Goal: Task Accomplishment & Management: Use online tool/utility

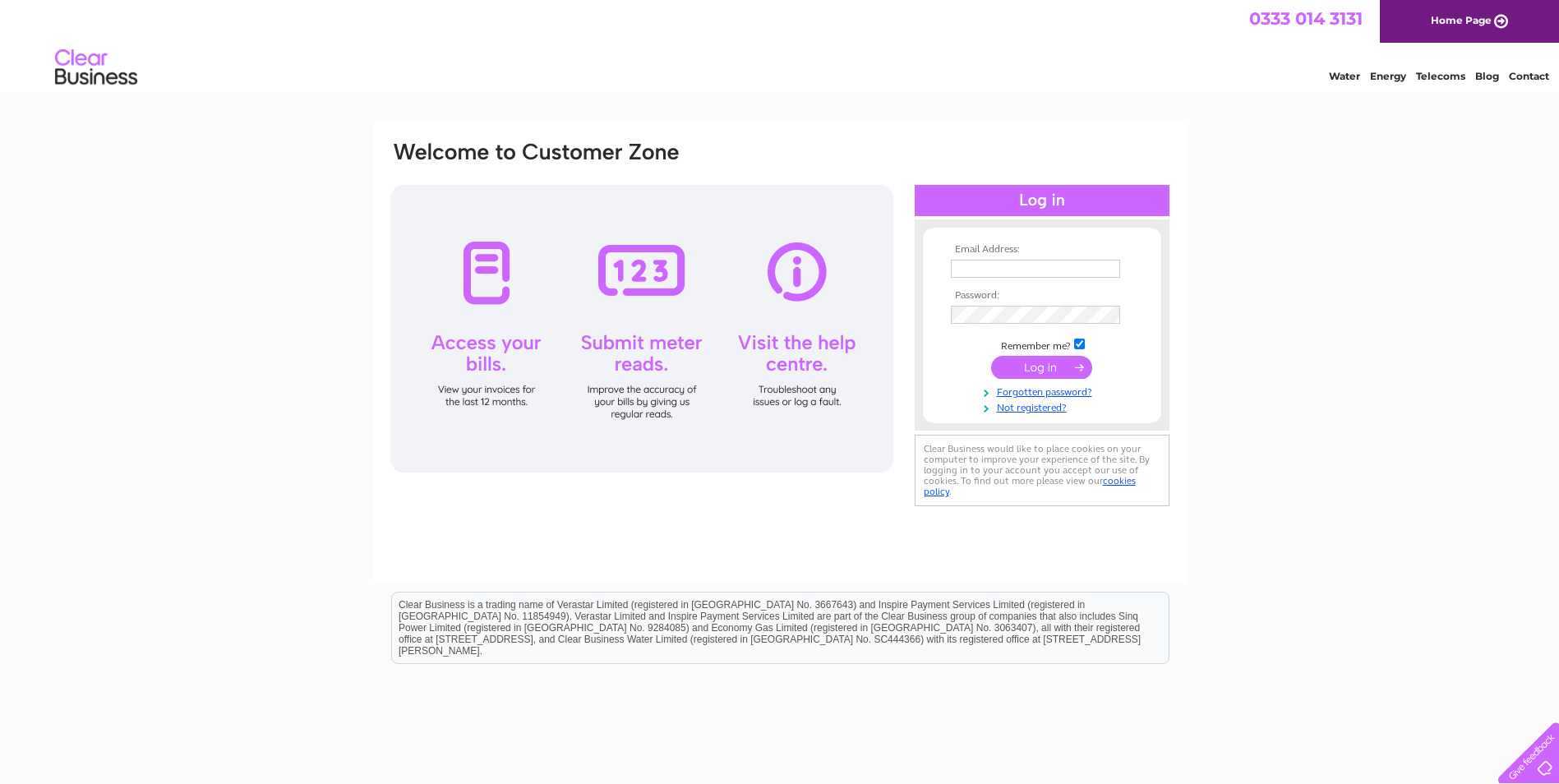
type input "karen.kirkwood@cmte.co"
click at [1041, 367] on input "submit" at bounding box center [1041, 367] width 101 height 23
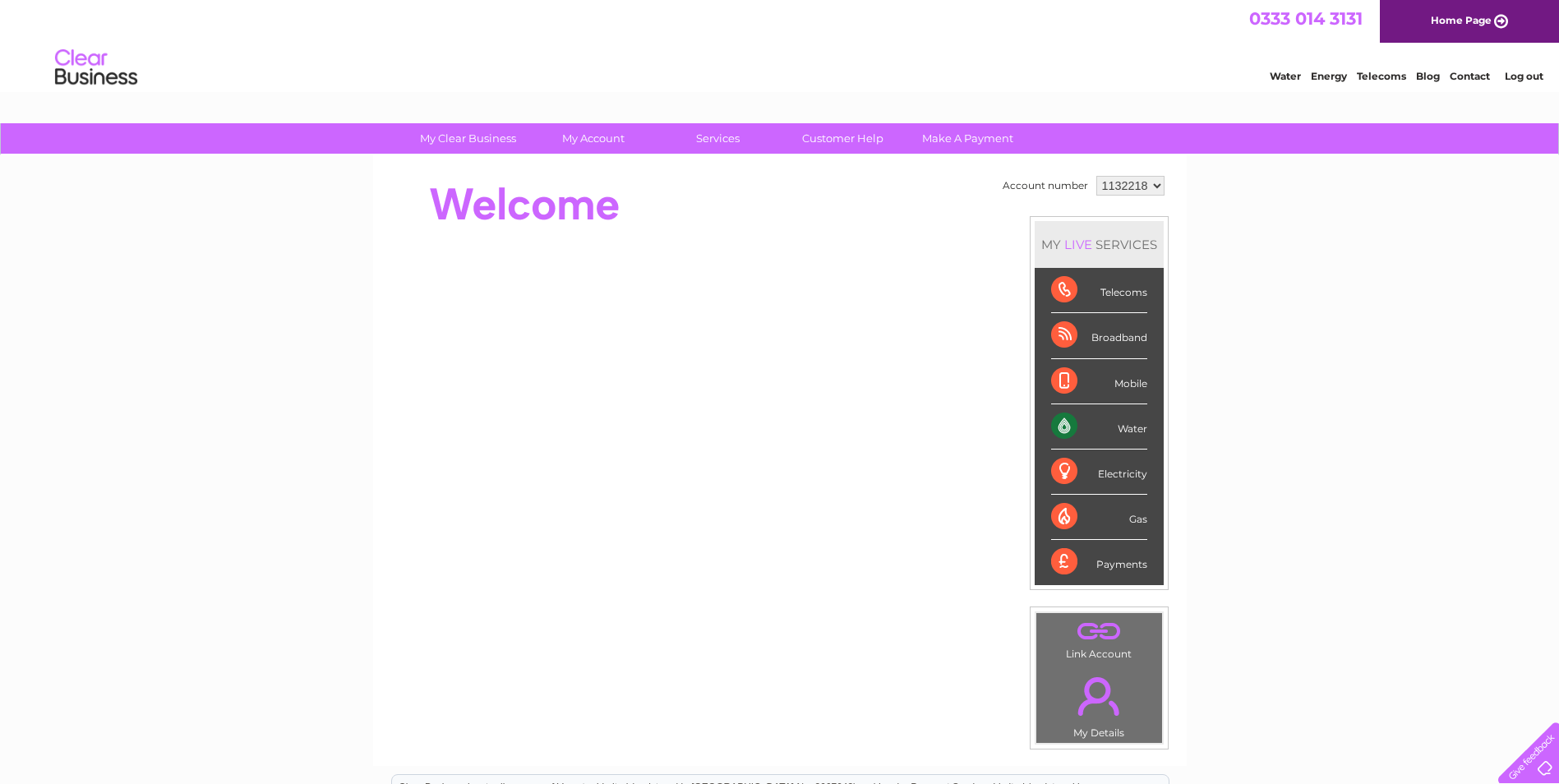
click at [1058, 426] on div "Water" at bounding box center [1099, 427] width 96 height 45
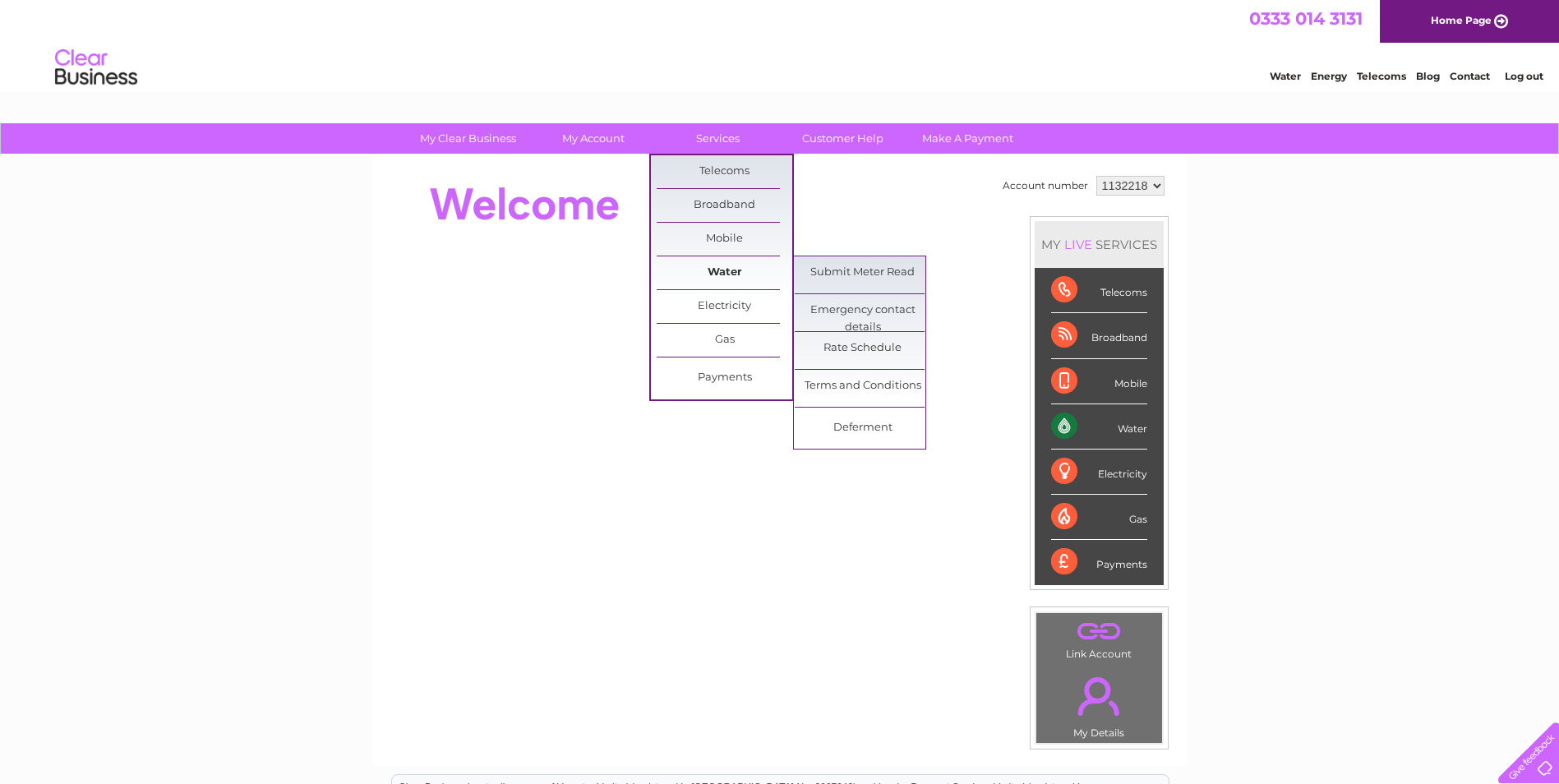
click at [717, 270] on link "Water" at bounding box center [724, 273] width 135 height 33
click at [850, 276] on link "Submit Meter Read" at bounding box center [863, 273] width 135 height 33
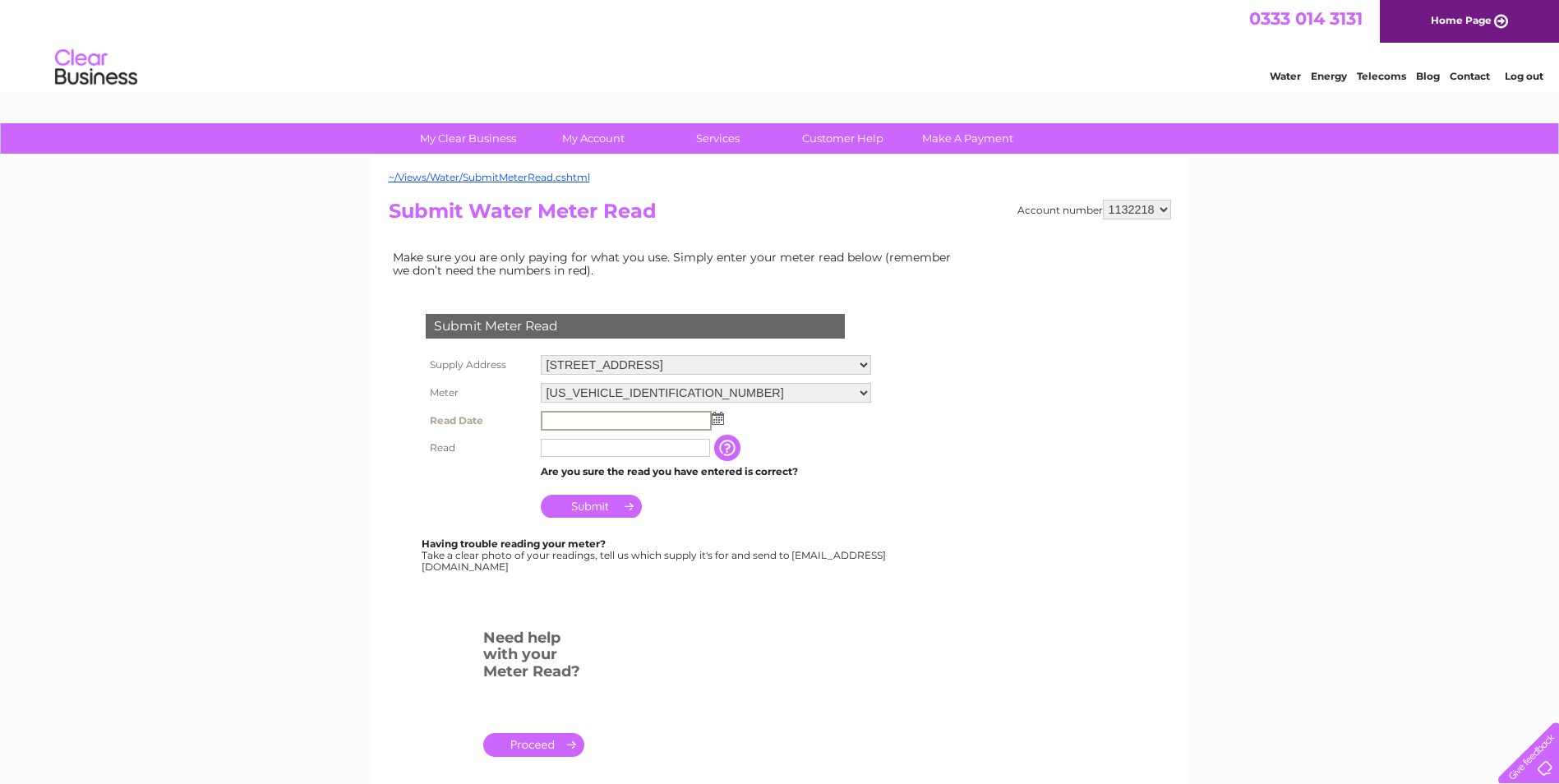
click at [578, 420] on input "text" at bounding box center [626, 421] width 171 height 20
click at [720, 423] on img at bounding box center [718, 418] width 13 height 14
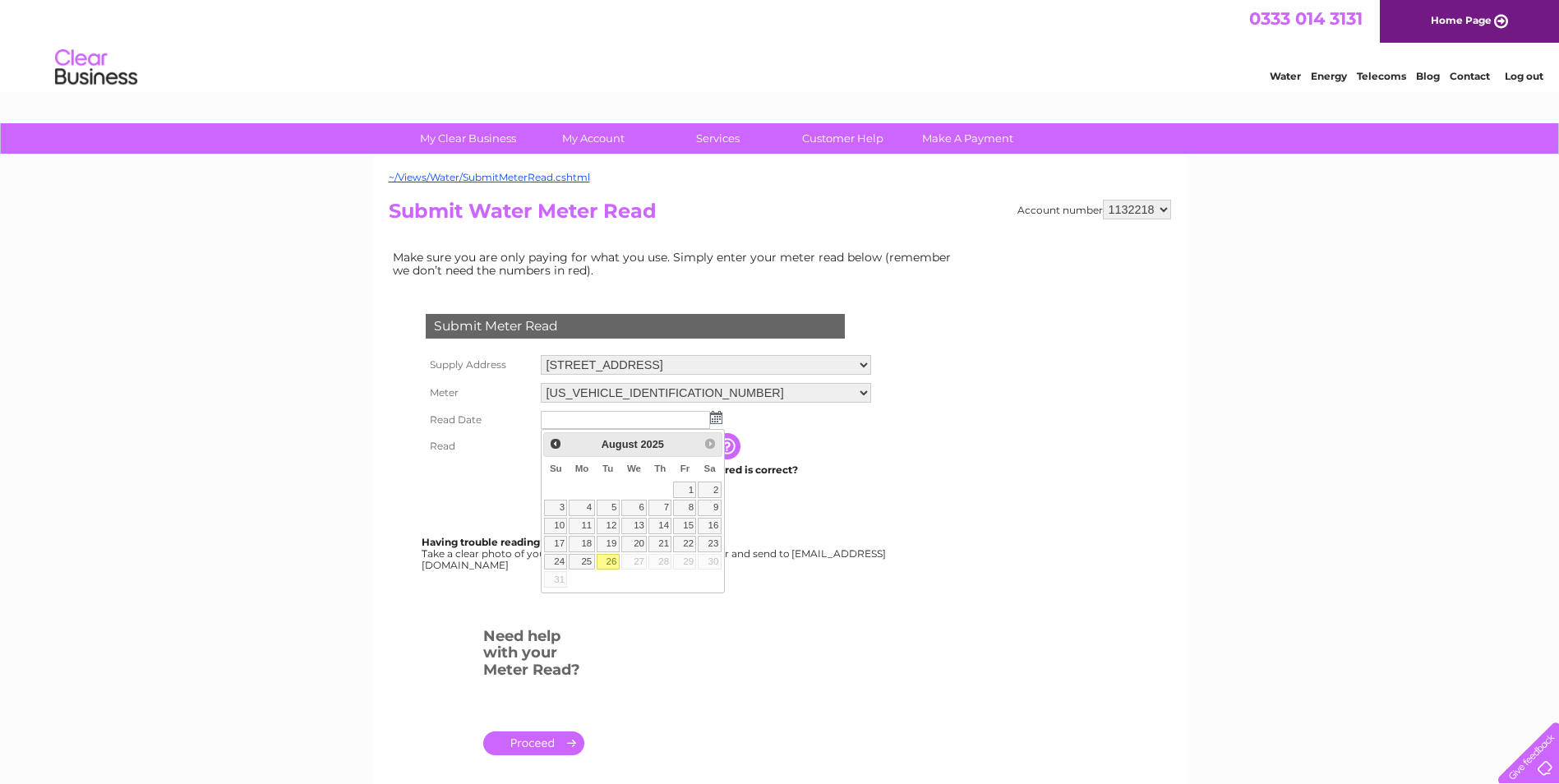
click at [609, 564] on link "26" at bounding box center [607, 562] width 23 height 16
type input "[DATE]"
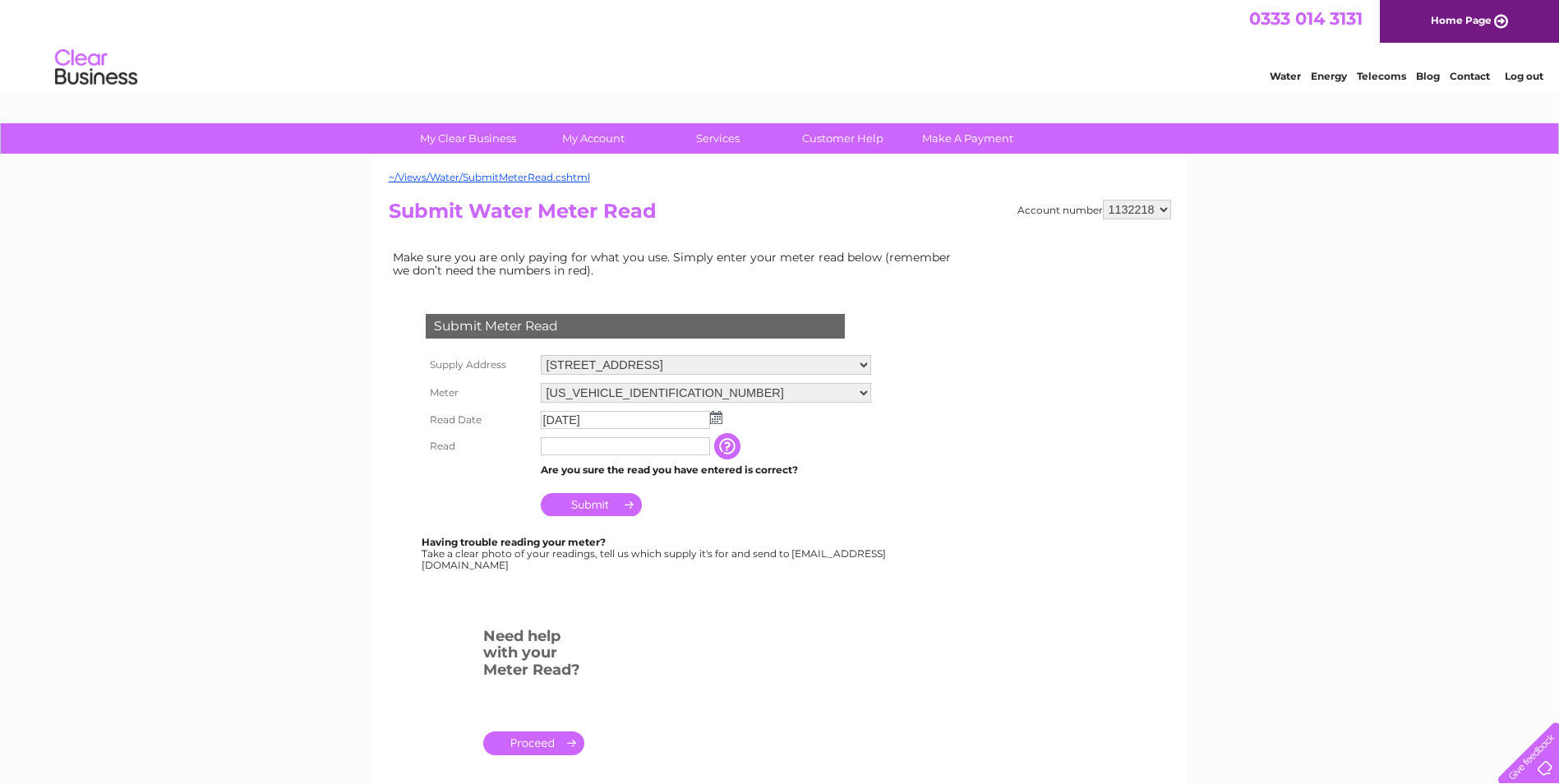
click at [588, 442] on input "text" at bounding box center [625, 446] width 169 height 18
type input "05276"
click at [591, 506] on input "Submit" at bounding box center [592, 504] width 101 height 23
